Goal: Task Accomplishment & Management: Manage account settings

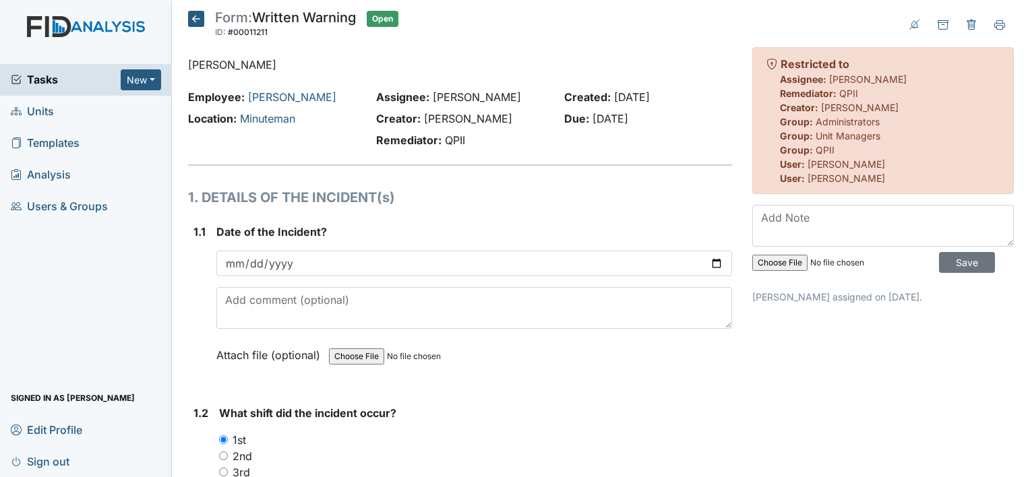
scroll to position [2365, 0]
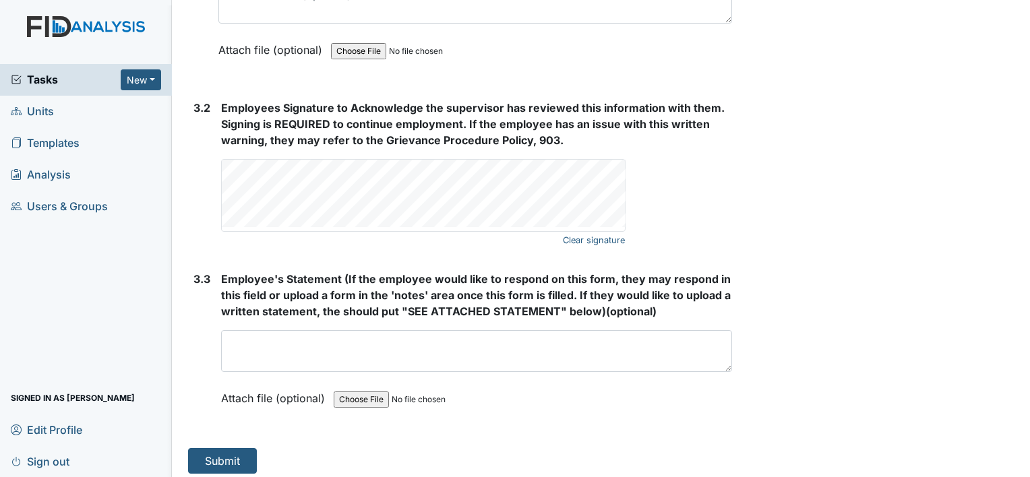
click at [46, 85] on span "Tasks" at bounding box center [66, 79] width 110 height 16
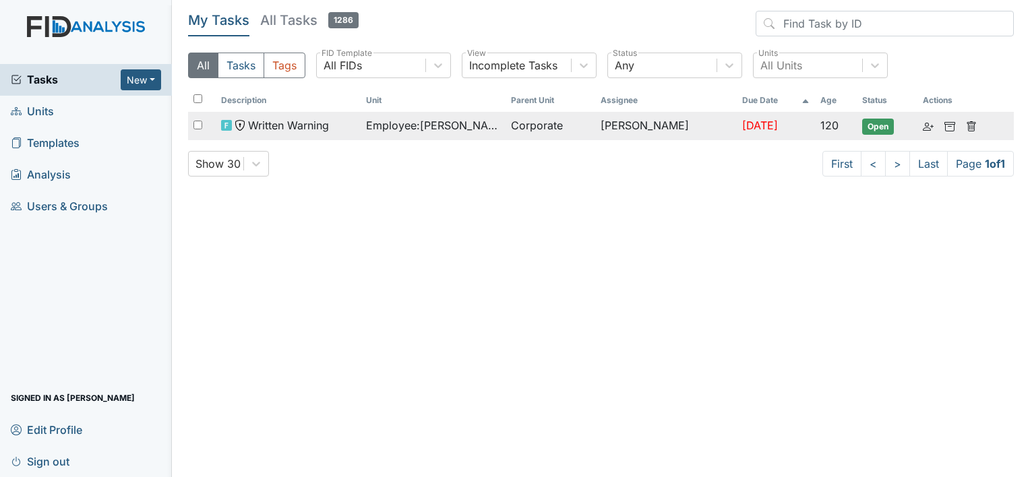
click at [316, 123] on span "Written Warning" at bounding box center [288, 125] width 81 height 16
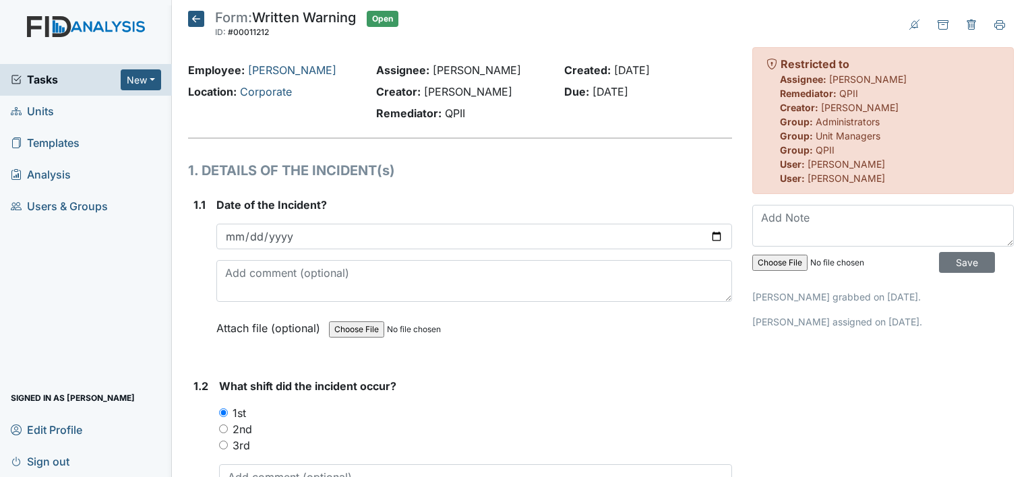
click at [51, 81] on span "Tasks" at bounding box center [66, 79] width 110 height 16
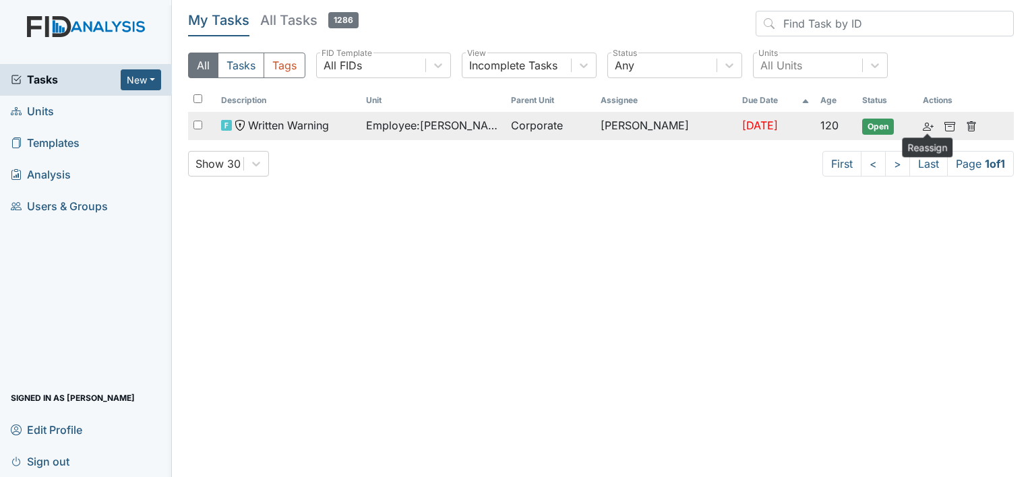
click at [928, 126] on icon at bounding box center [928, 126] width 11 height 11
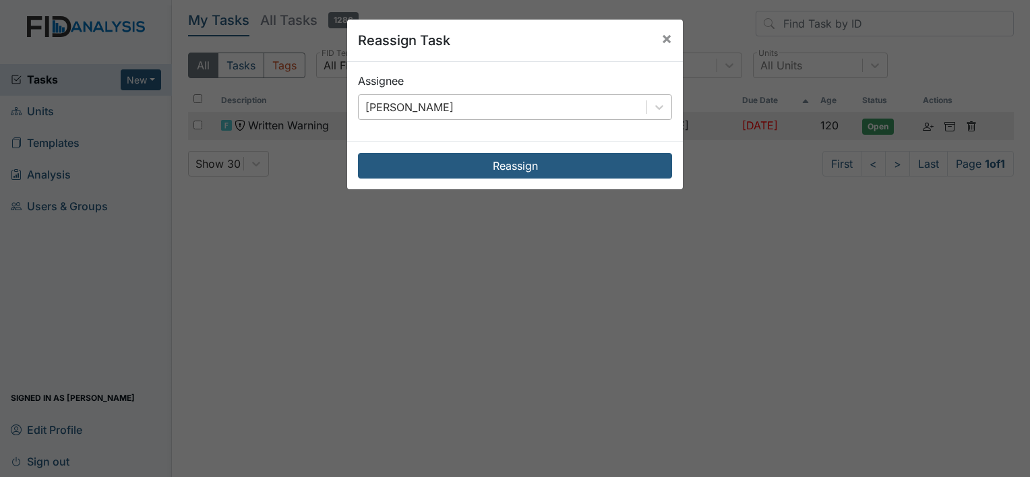
click at [536, 111] on div "[PERSON_NAME]" at bounding box center [503, 107] width 288 height 24
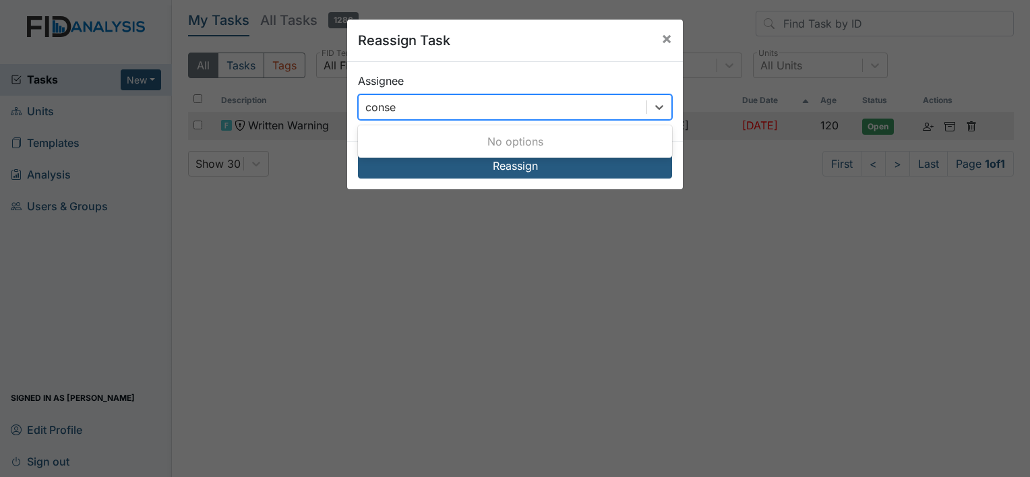
type input "cons"
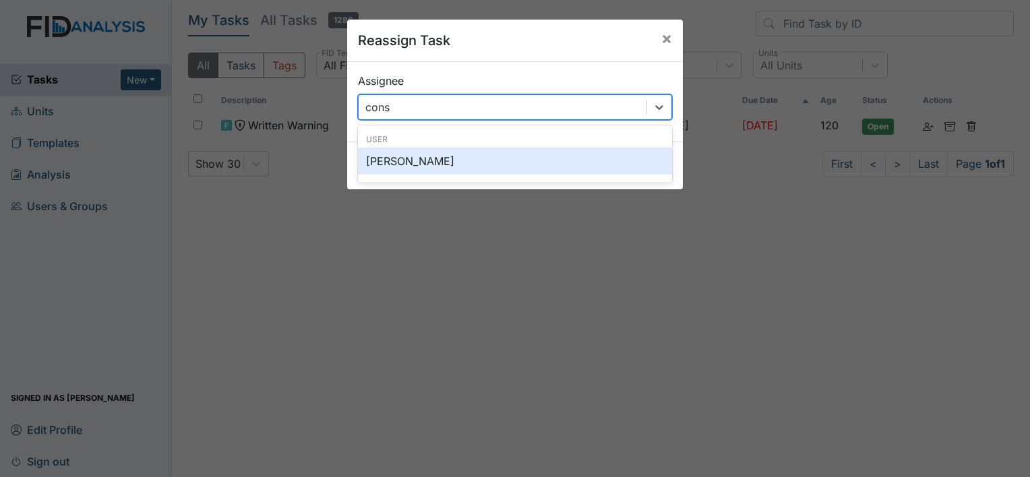
click at [459, 145] on div "User" at bounding box center [515, 140] width 314 height 12
click at [461, 155] on div "Conswella Graham" at bounding box center [515, 161] width 314 height 27
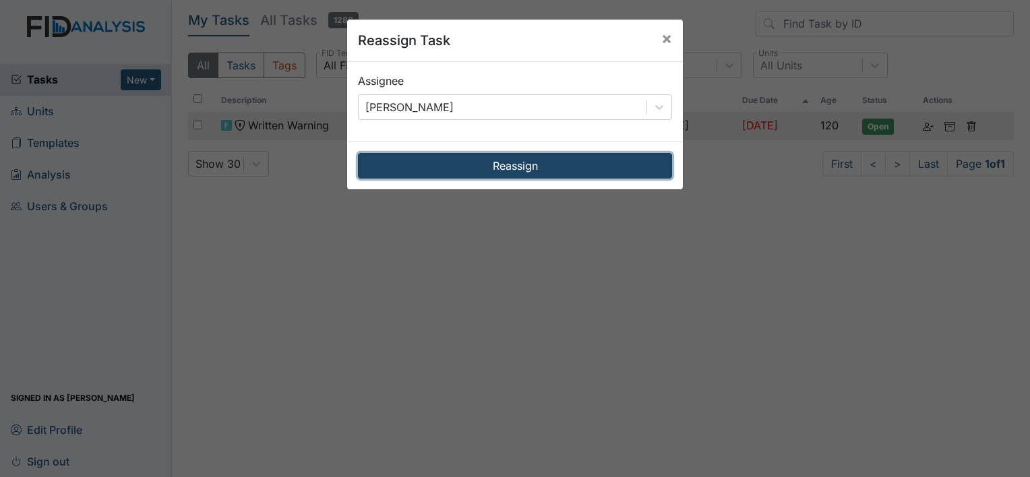
click at [482, 161] on button "Reassign" at bounding box center [515, 166] width 314 height 26
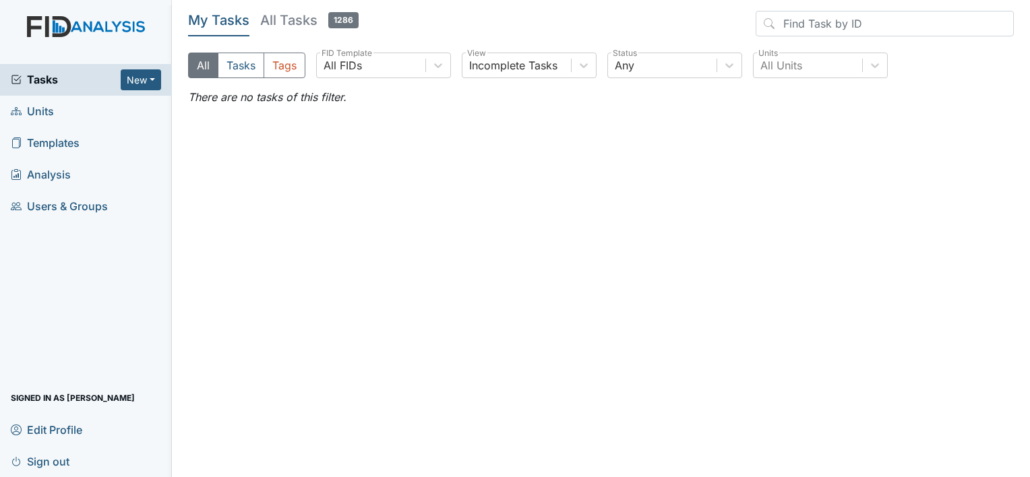
click at [76, 86] on span "Tasks" at bounding box center [66, 79] width 110 height 16
